Goal: Information Seeking & Learning: Learn about a topic

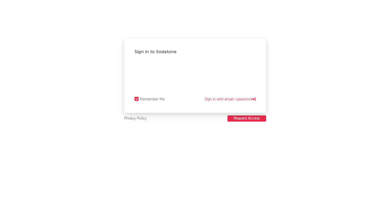
select select "recorded_music"
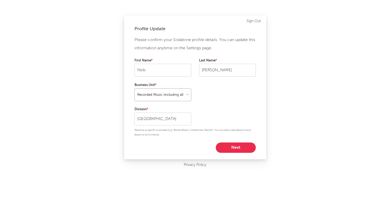
click at [187, 95] on select at bounding box center [162, 94] width 57 height 13
click at [232, 150] on button "Next" at bounding box center [236, 147] width 40 height 10
select select "marketing"
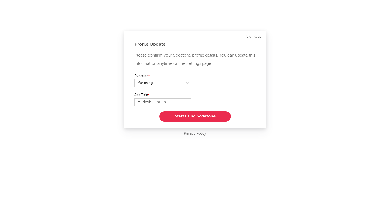
click at [179, 98] on label "Job Title" at bounding box center [162, 95] width 57 height 6
click at [179, 105] on input "Marketing Intern" at bounding box center [162, 102] width 57 height 8
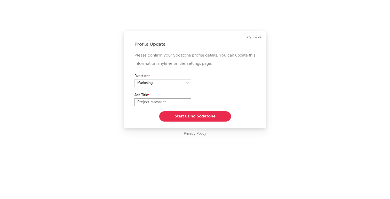
click at [176, 103] on input "Project Manager" at bounding box center [162, 102] width 57 height 8
type input "Marketing Manager"
click at [192, 119] on button "Start using Sodatone" at bounding box center [195, 116] width 72 height 10
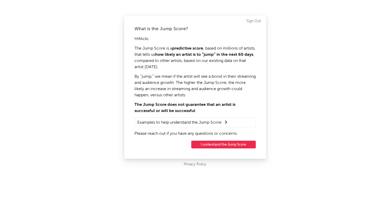
click at [216, 142] on button "I understand the Jump Score" at bounding box center [223, 145] width 64 height 8
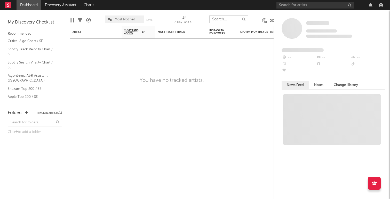
click at [218, 17] on input "text" at bounding box center [228, 19] width 39 height 8
type input "y4ska"
click at [302, 6] on input "text" at bounding box center [314, 5] width 77 height 6
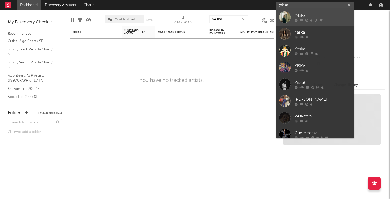
type input "y4ska"
click at [298, 16] on div "Y4ska" at bounding box center [322, 15] width 57 height 6
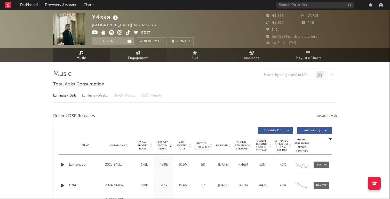
select select "6m"
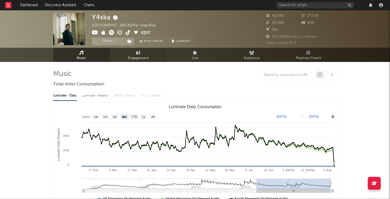
click at [131, 53] on link "Engagement" at bounding box center [138, 55] width 57 height 14
select select "1w"
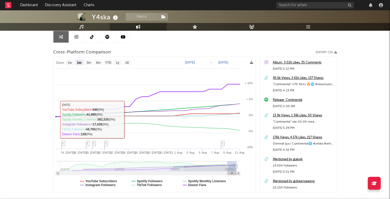
scroll to position [64, 0]
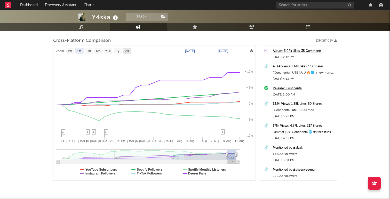
click at [126, 50] on text "All" at bounding box center [126, 51] width 3 height 4
select select "All"
type input "[DATE]"
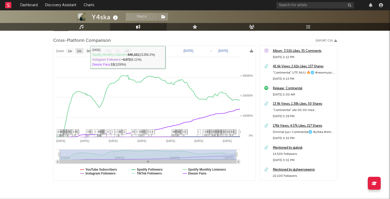
click at [78, 51] on text "1m" at bounding box center [79, 51] width 4 height 4
select select "1m"
type input "[DATE]"
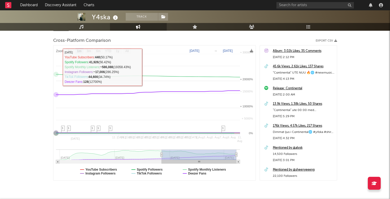
select select "1m"
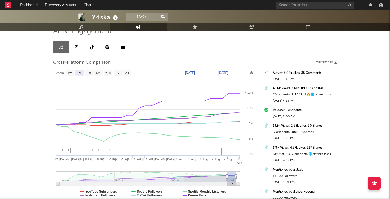
scroll to position [0, 0]
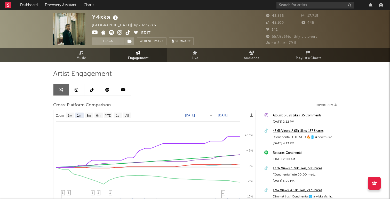
click at [75, 91] on icon at bounding box center [77, 90] width 4 height 4
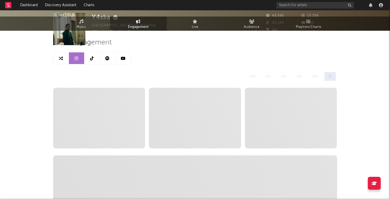
select select "6m"
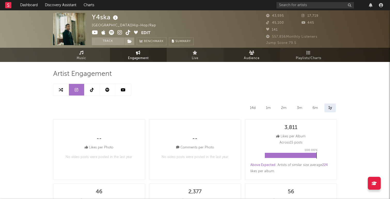
click at [248, 51] on link "Audience" at bounding box center [251, 55] width 57 height 14
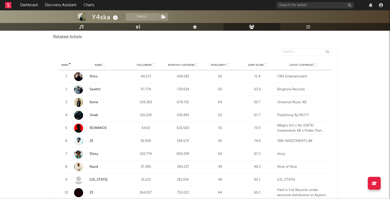
scroll to position [181, 0]
